Goal: Navigation & Orientation: Find specific page/section

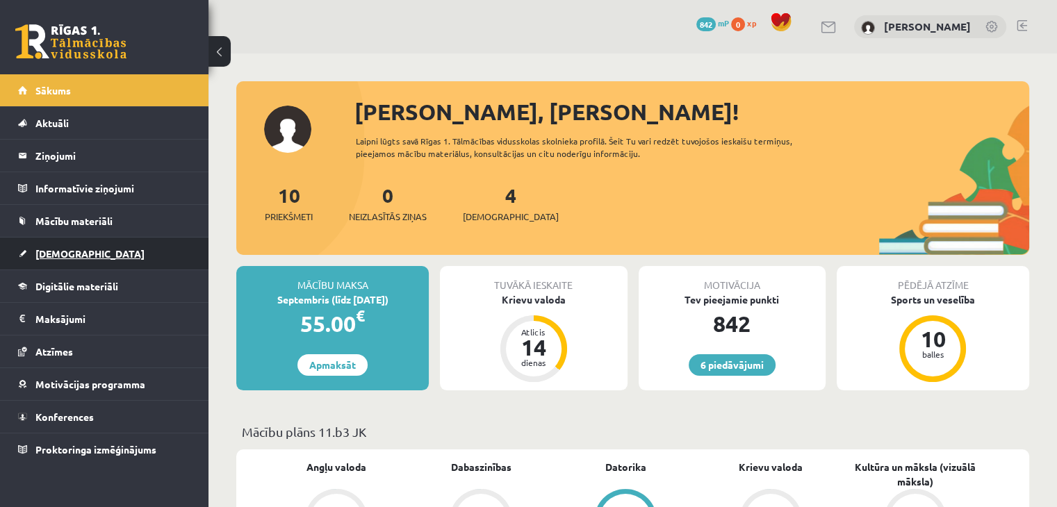
click at [92, 244] on link "[DEMOGRAPHIC_DATA]" at bounding box center [104, 254] width 173 height 32
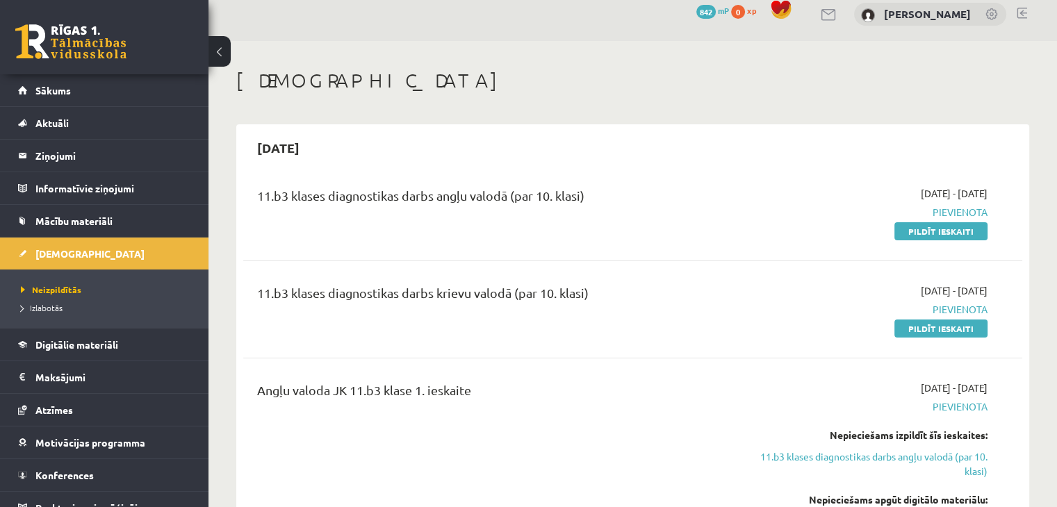
scroll to position [11, 0]
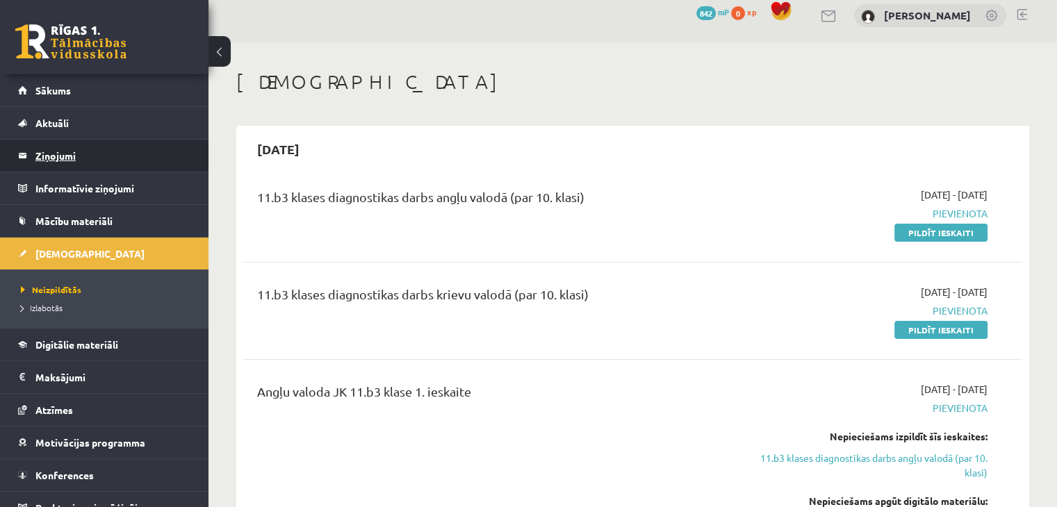
click at [74, 152] on legend "Ziņojumi 0" at bounding box center [113, 156] width 156 height 32
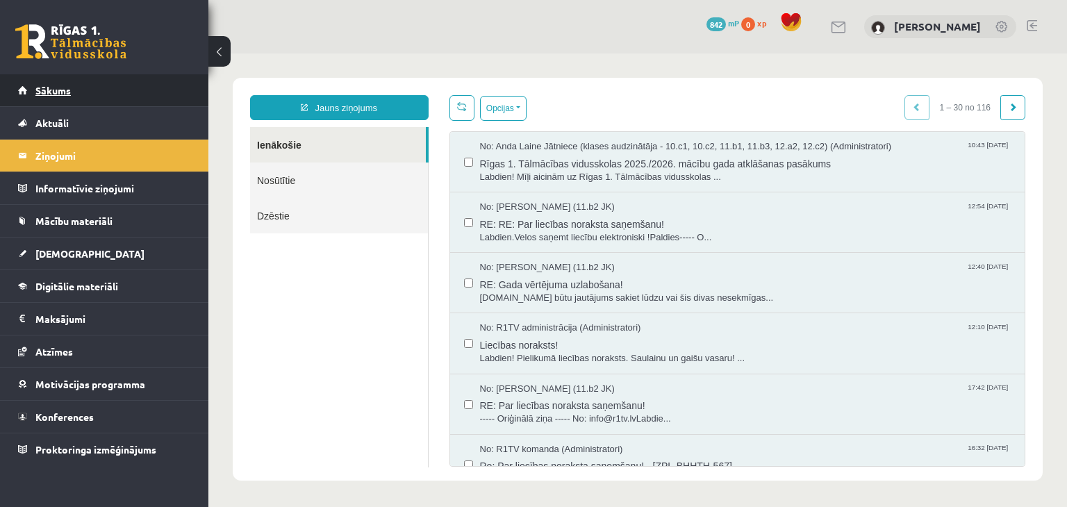
click at [83, 92] on link "Sākums" at bounding box center [104, 90] width 173 height 32
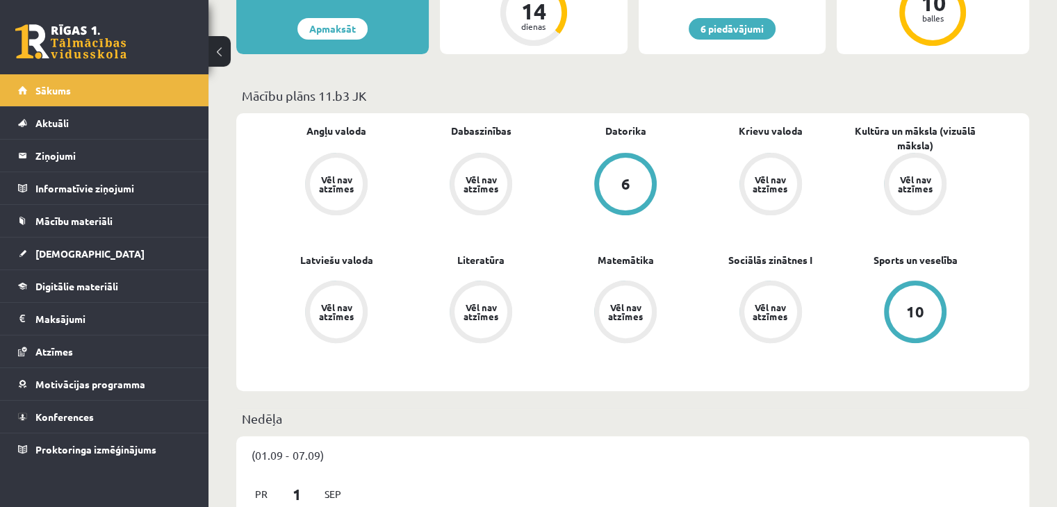
scroll to position [617, 0]
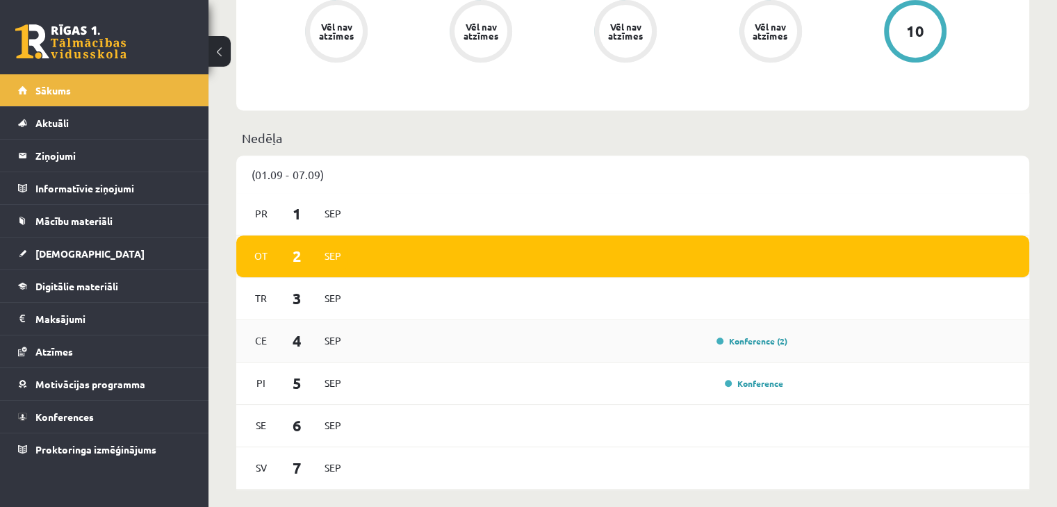
click at [641, 331] on div "Ce 4 Sep Konference (2)" at bounding box center [632, 341] width 793 height 42
click at [741, 348] on div "Konference (2)" at bounding box center [748, 341] width 78 height 14
click at [742, 342] on link "Konference (2)" at bounding box center [751, 341] width 71 height 11
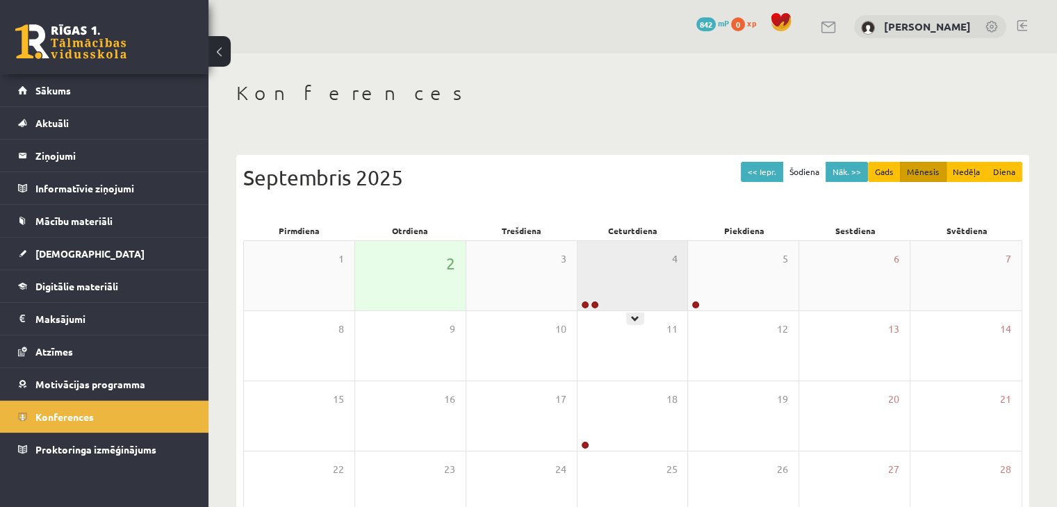
scroll to position [156, 0]
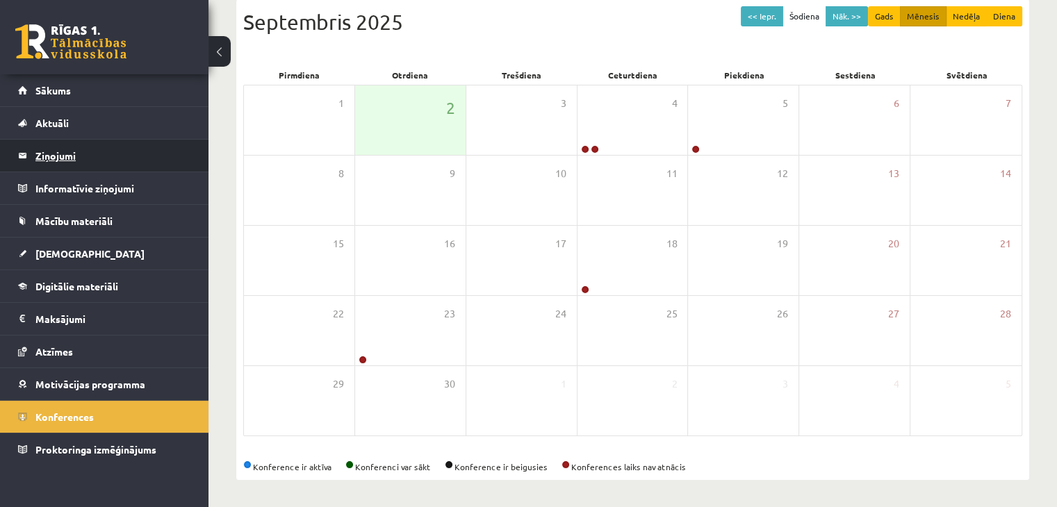
click at [77, 151] on legend "Ziņojumi 0" at bounding box center [113, 156] width 156 height 32
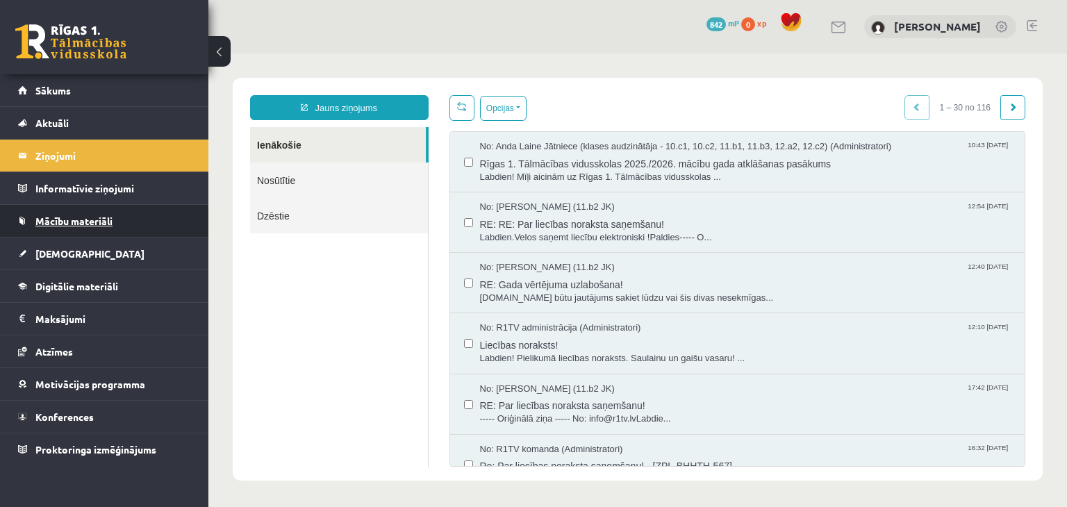
click at [69, 219] on span "Mācību materiāli" at bounding box center [73, 221] width 77 height 13
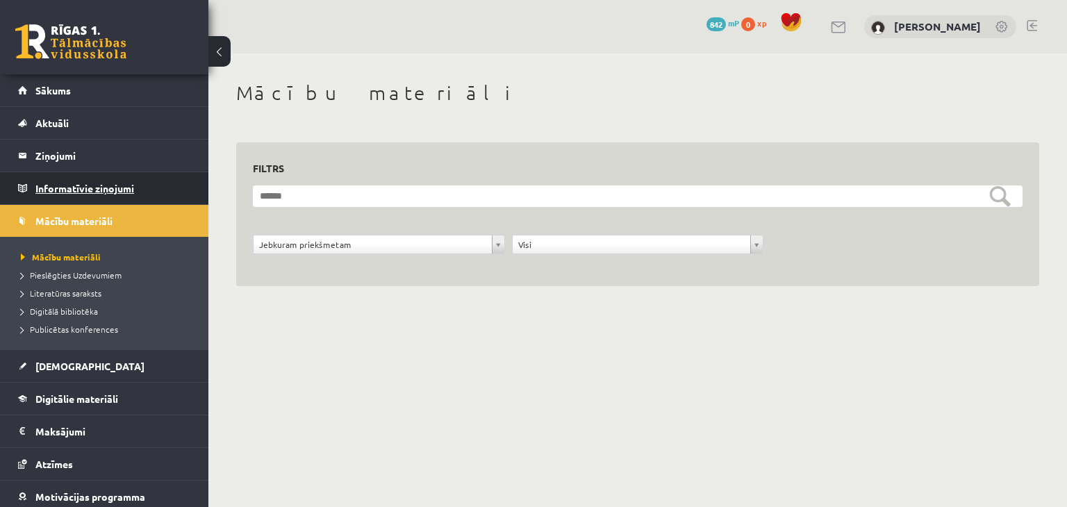
click at [69, 174] on legend "Informatīvie ziņojumi 0" at bounding box center [113, 188] width 156 height 32
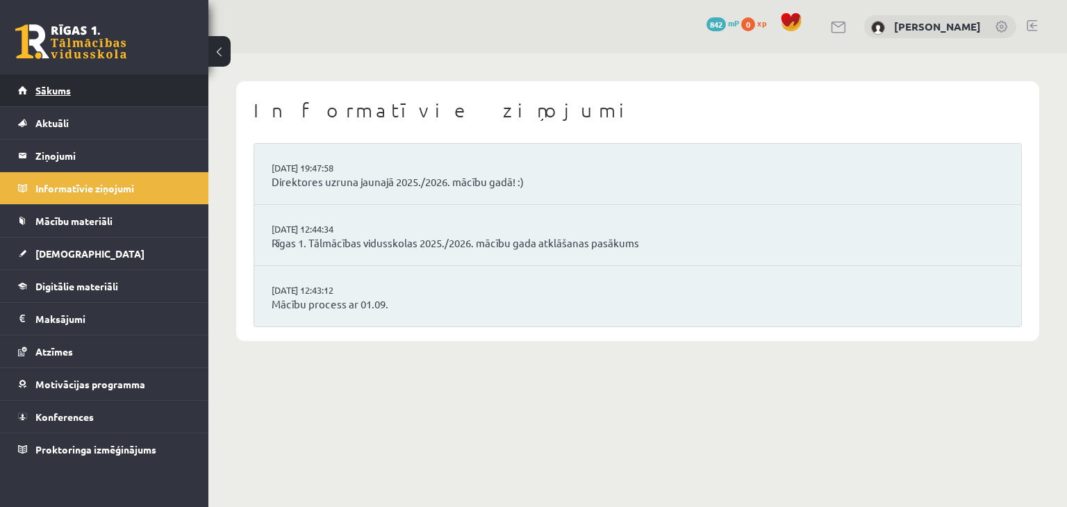
click at [75, 96] on link "Sākums" at bounding box center [104, 90] width 173 height 32
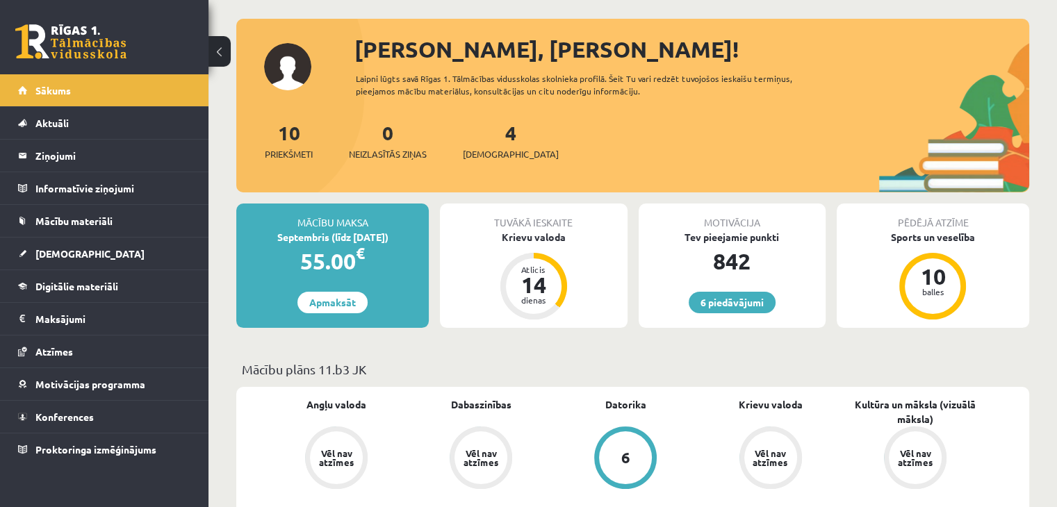
scroll to position [63, 0]
